Goal: Complete application form

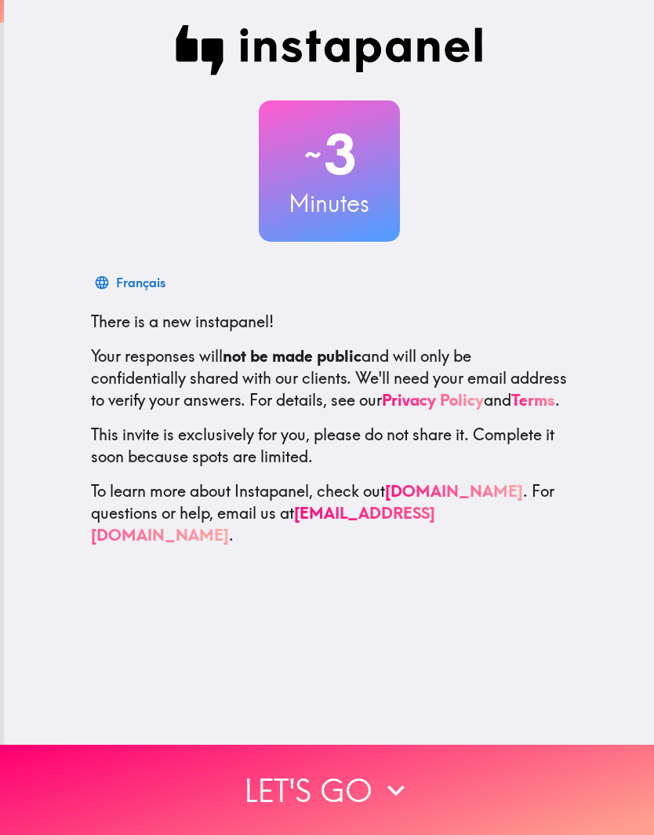
click at [388, 788] on icon "button" at bounding box center [396, 790] width 35 height 35
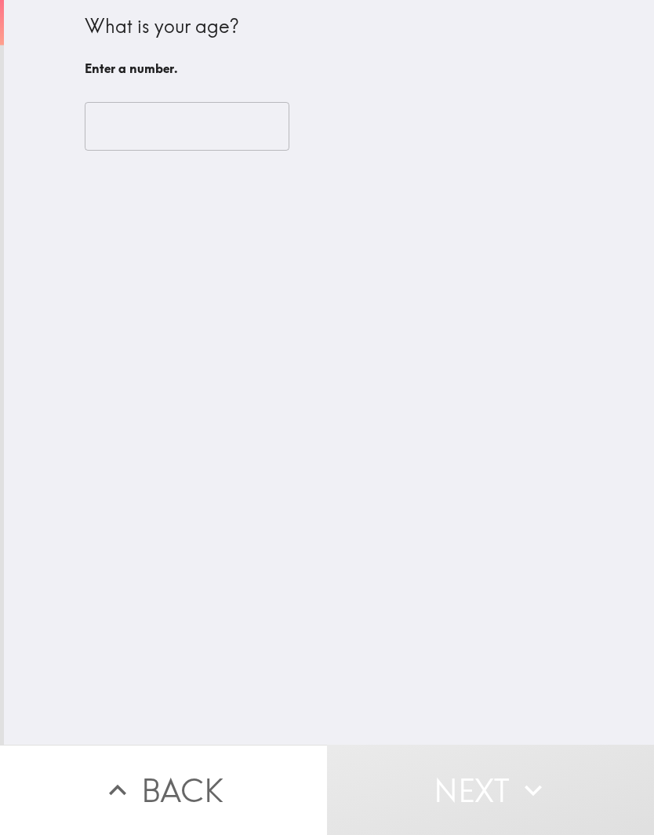
click at [223, 118] on input "number" at bounding box center [187, 126] width 205 height 49
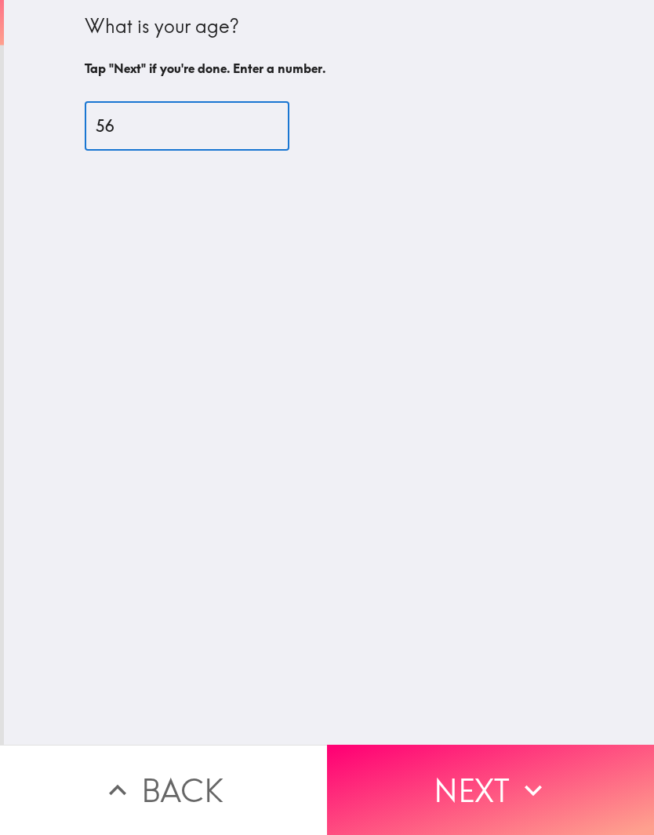
type input "56"
click at [501, 782] on button "Next" at bounding box center [490, 789] width 327 height 90
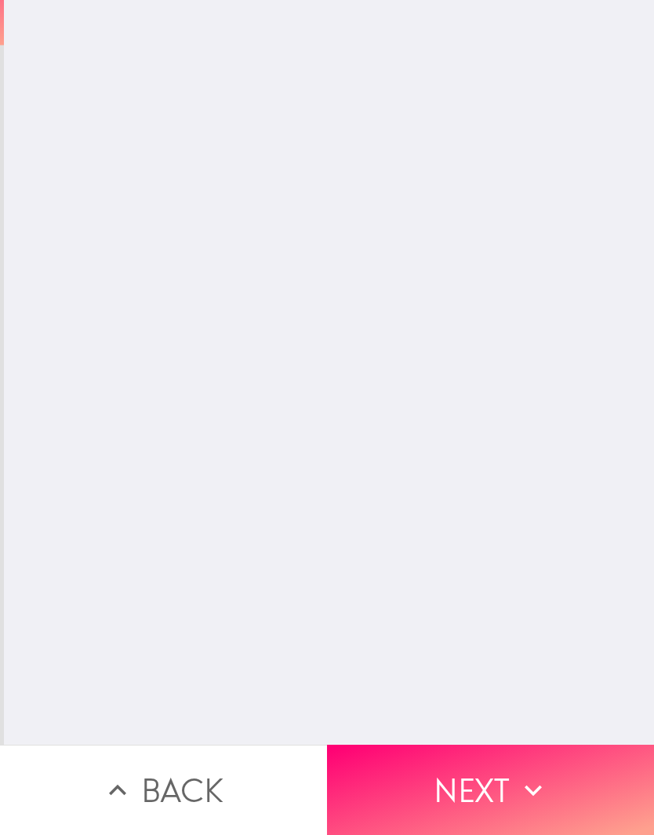
click at [500, 781] on button "Next" at bounding box center [490, 789] width 327 height 90
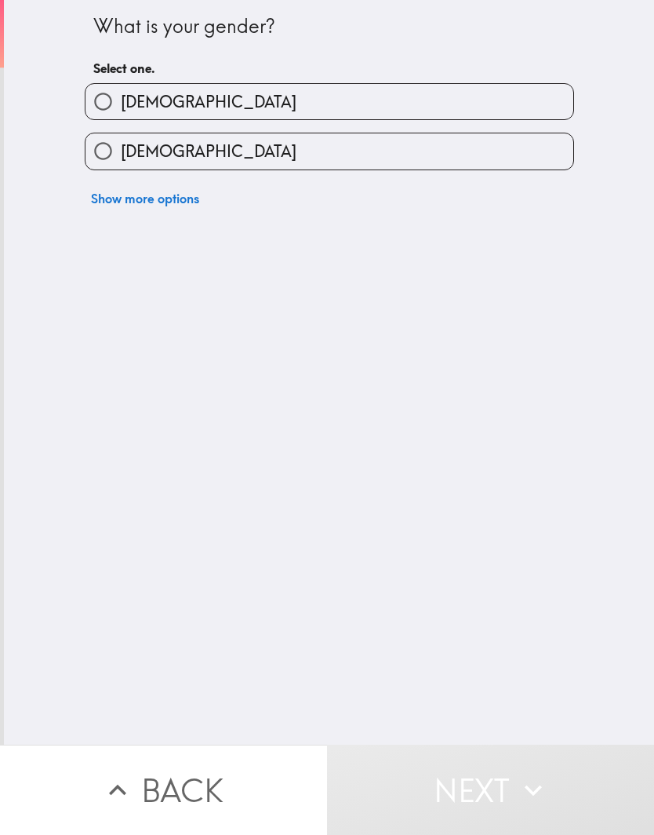
click at [351, 153] on label "[DEMOGRAPHIC_DATA]" at bounding box center [330, 150] width 488 height 35
click at [121, 153] on input "[DEMOGRAPHIC_DATA]" at bounding box center [103, 150] width 35 height 35
radio input "true"
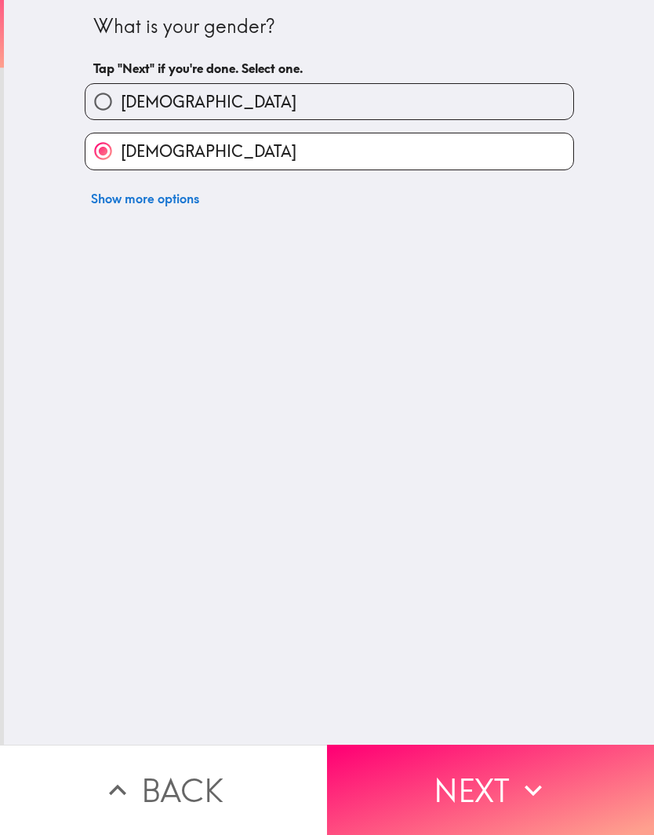
click at [495, 784] on button "Next" at bounding box center [490, 789] width 327 height 90
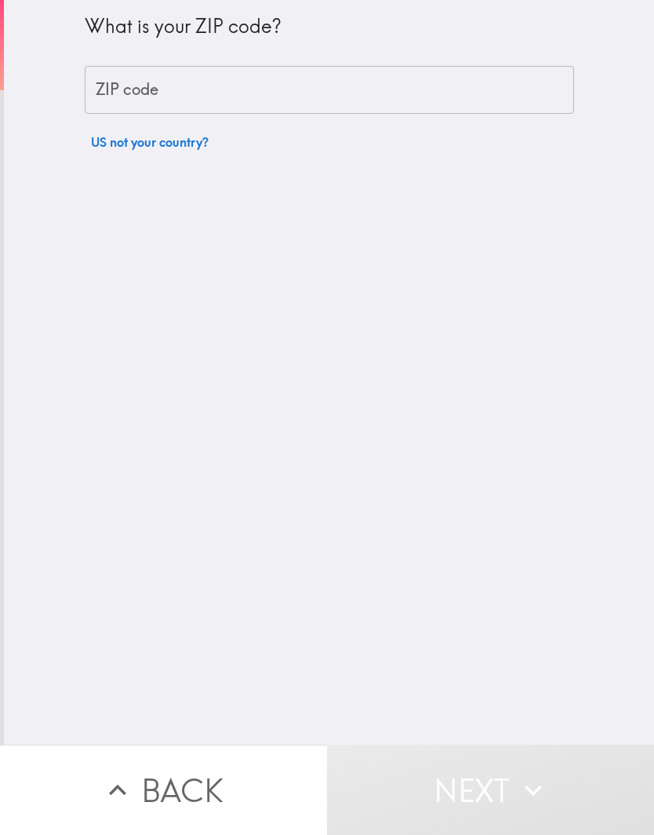
click at [355, 85] on input "ZIP code" at bounding box center [329, 90] width 489 height 49
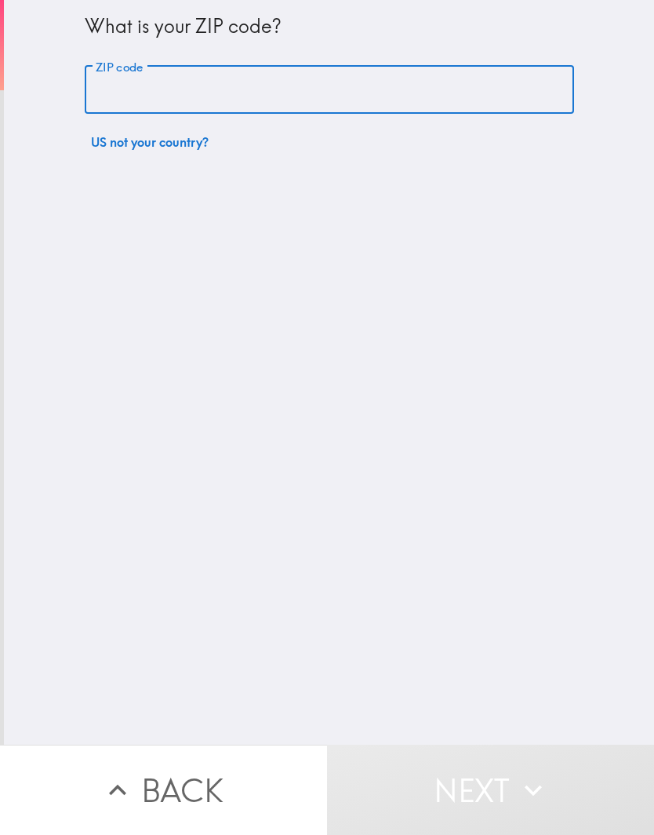
type input "50310"
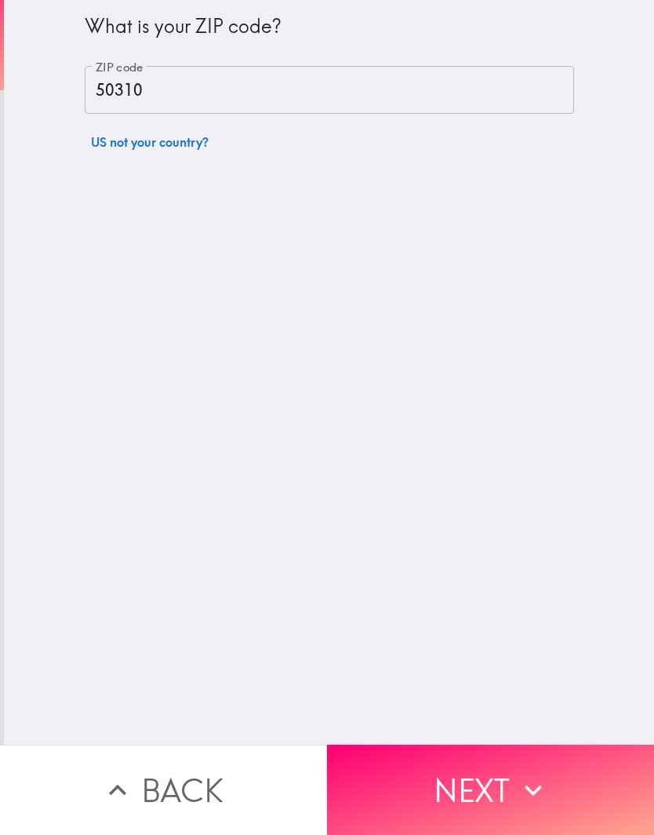
click at [499, 782] on button "Next" at bounding box center [490, 789] width 327 height 90
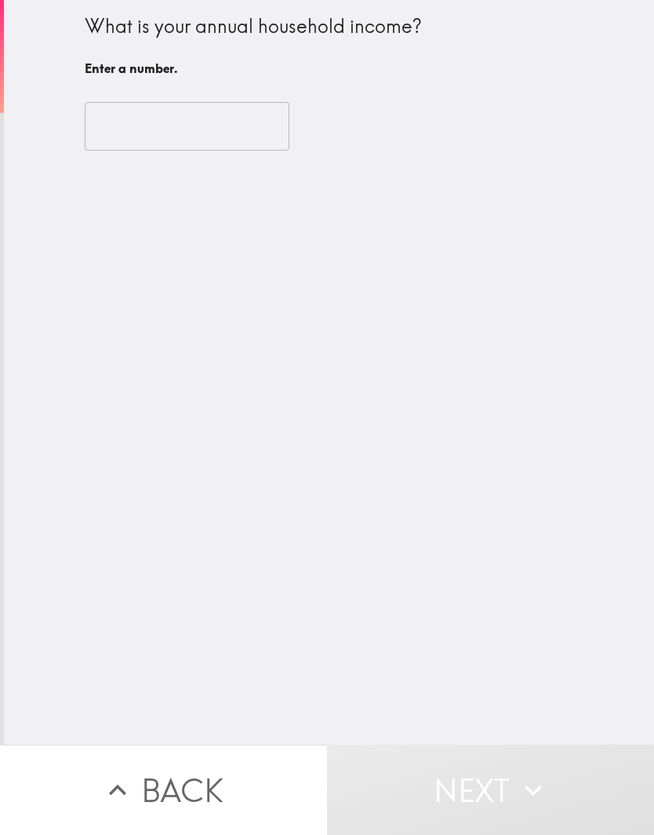
click at [245, 119] on input "number" at bounding box center [187, 126] width 205 height 49
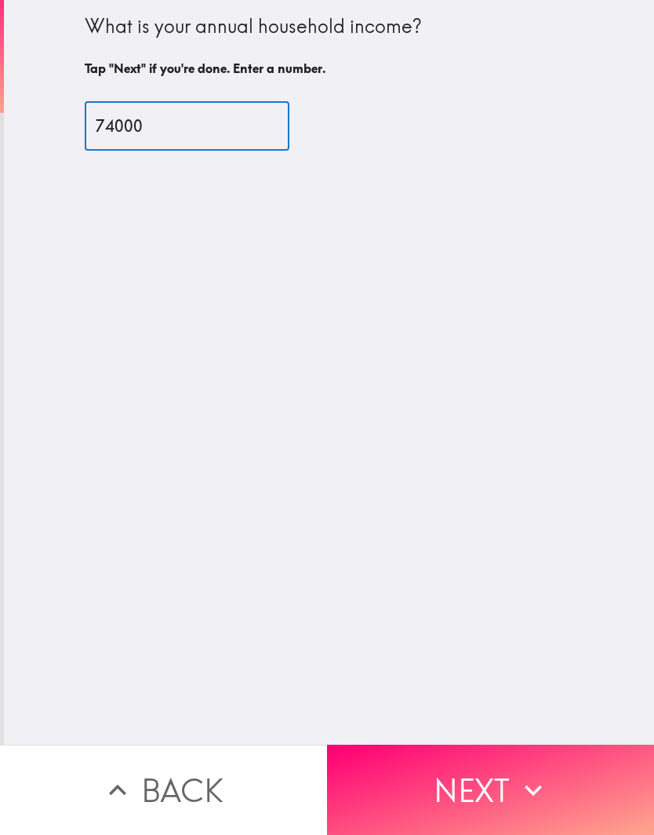
type input "74000"
click at [526, 790] on icon "button" at bounding box center [533, 790] width 35 height 35
